Goal: Navigation & Orientation: Find specific page/section

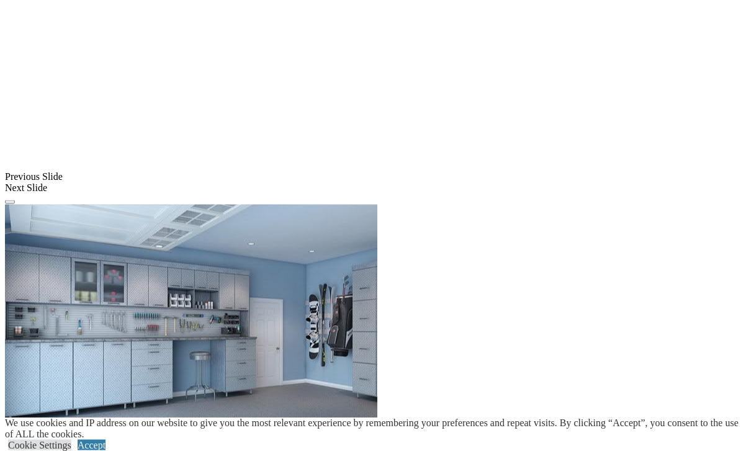
scroll to position [1276, 0]
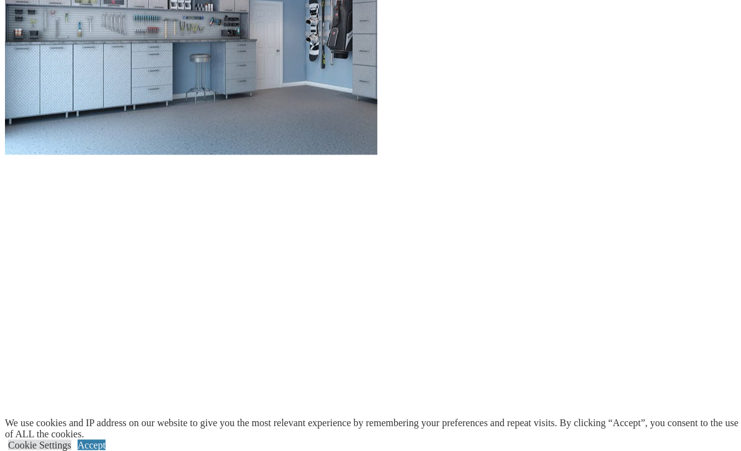
scroll to position [1574, 0]
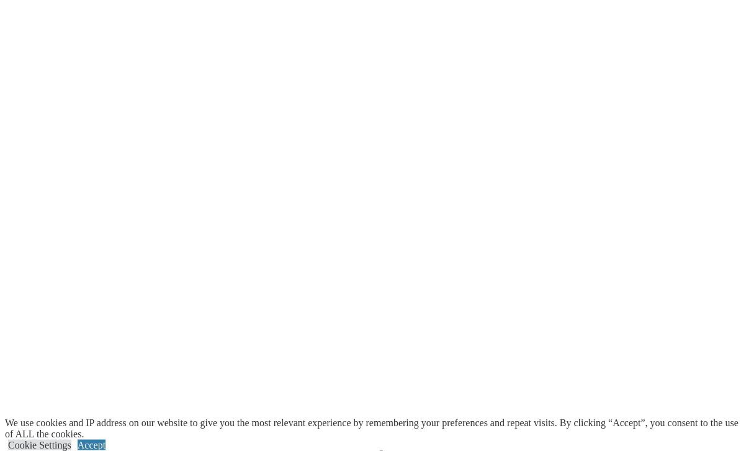
scroll to position [1829, 0]
click at [106, 451] on link "Accept" at bounding box center [92, 445] width 28 height 11
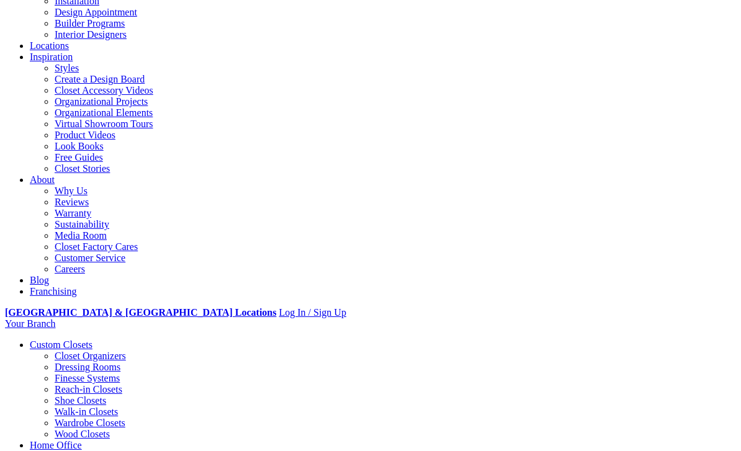
scroll to position [162, 0]
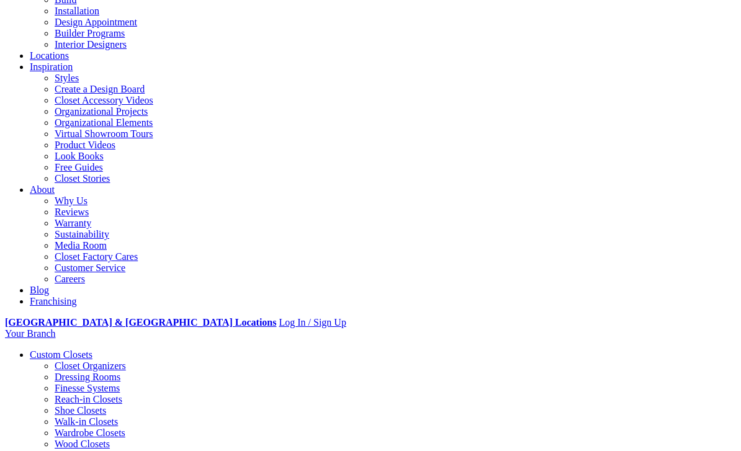
click at [69, 50] on link "Locations" at bounding box center [49, 55] width 39 height 11
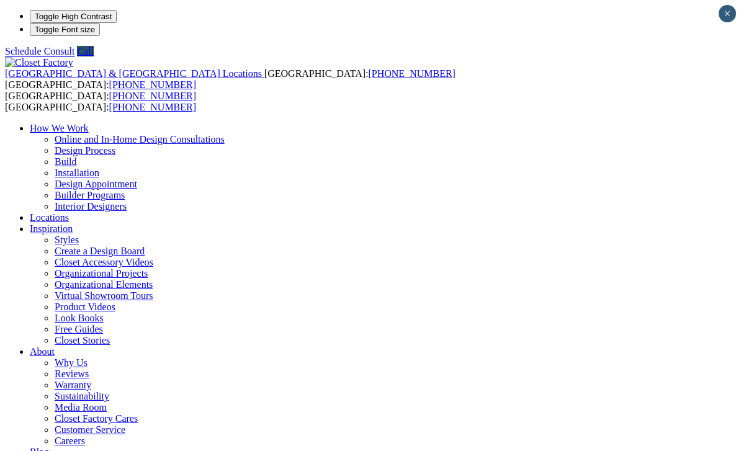
click at [148, 268] on link "Organizational Projects" at bounding box center [101, 273] width 93 height 11
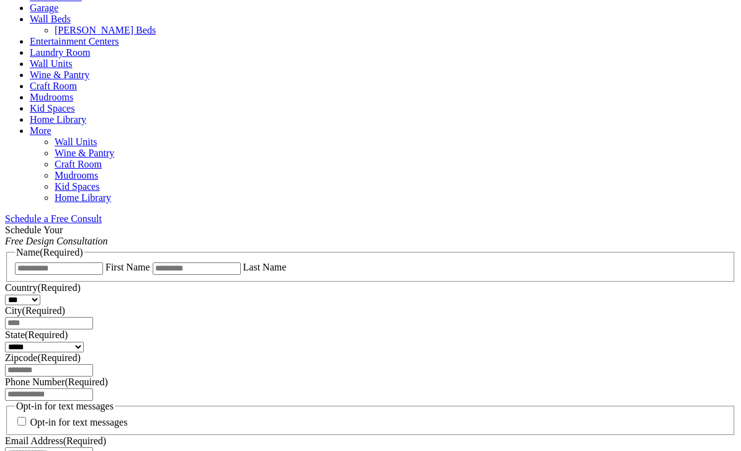
scroll to position [723, 0]
